Goal: Find contact information: Find phone

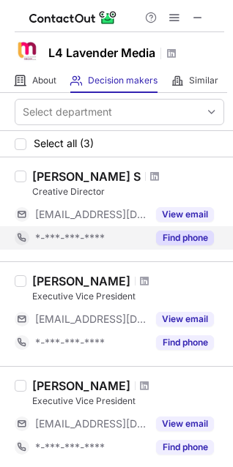
click at [166, 231] on button "Find phone" at bounding box center [185, 238] width 58 height 15
